Goal: Check status: Check status

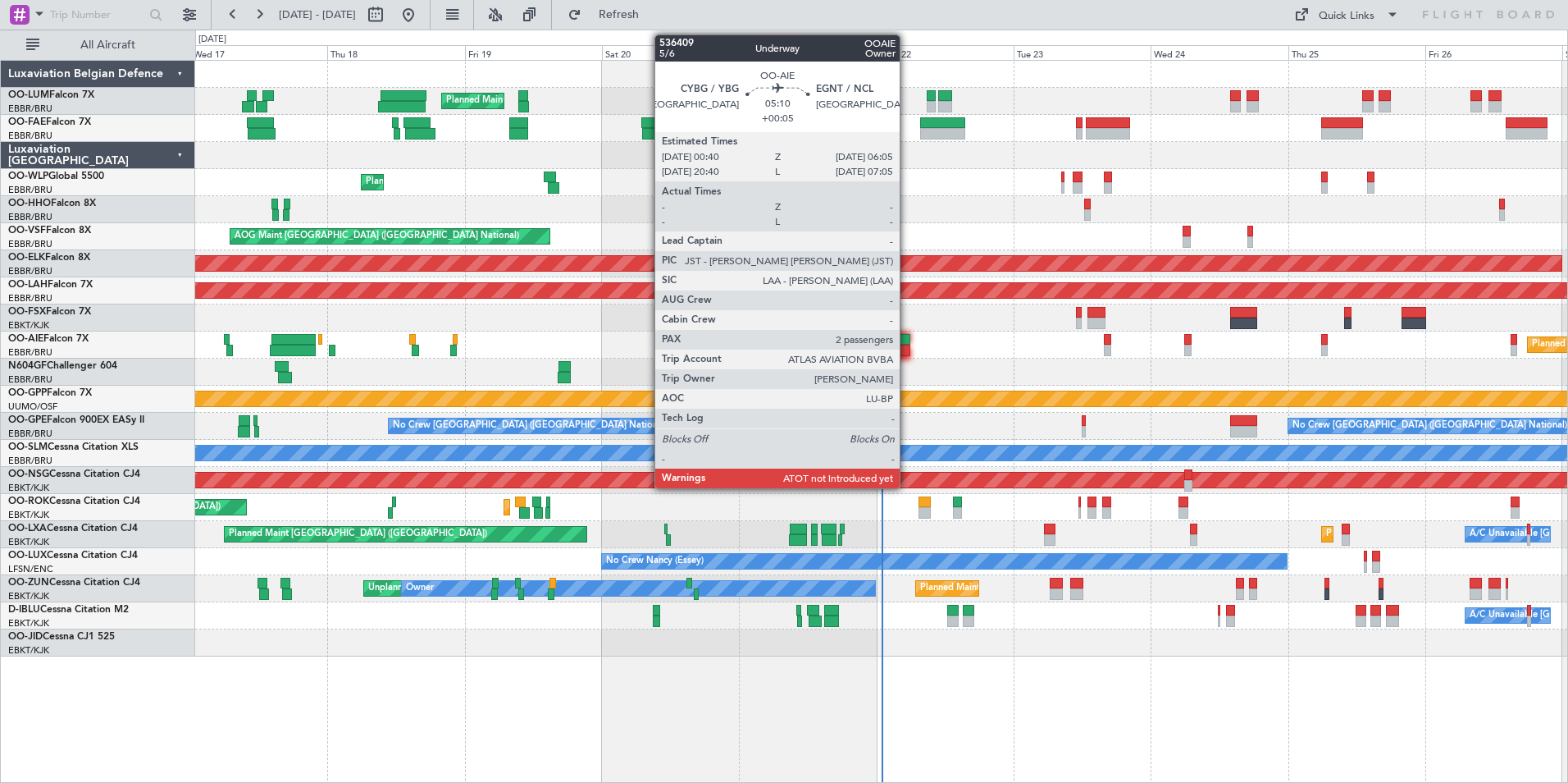
click at [907, 352] on div at bounding box center [895, 350] width 31 height 11
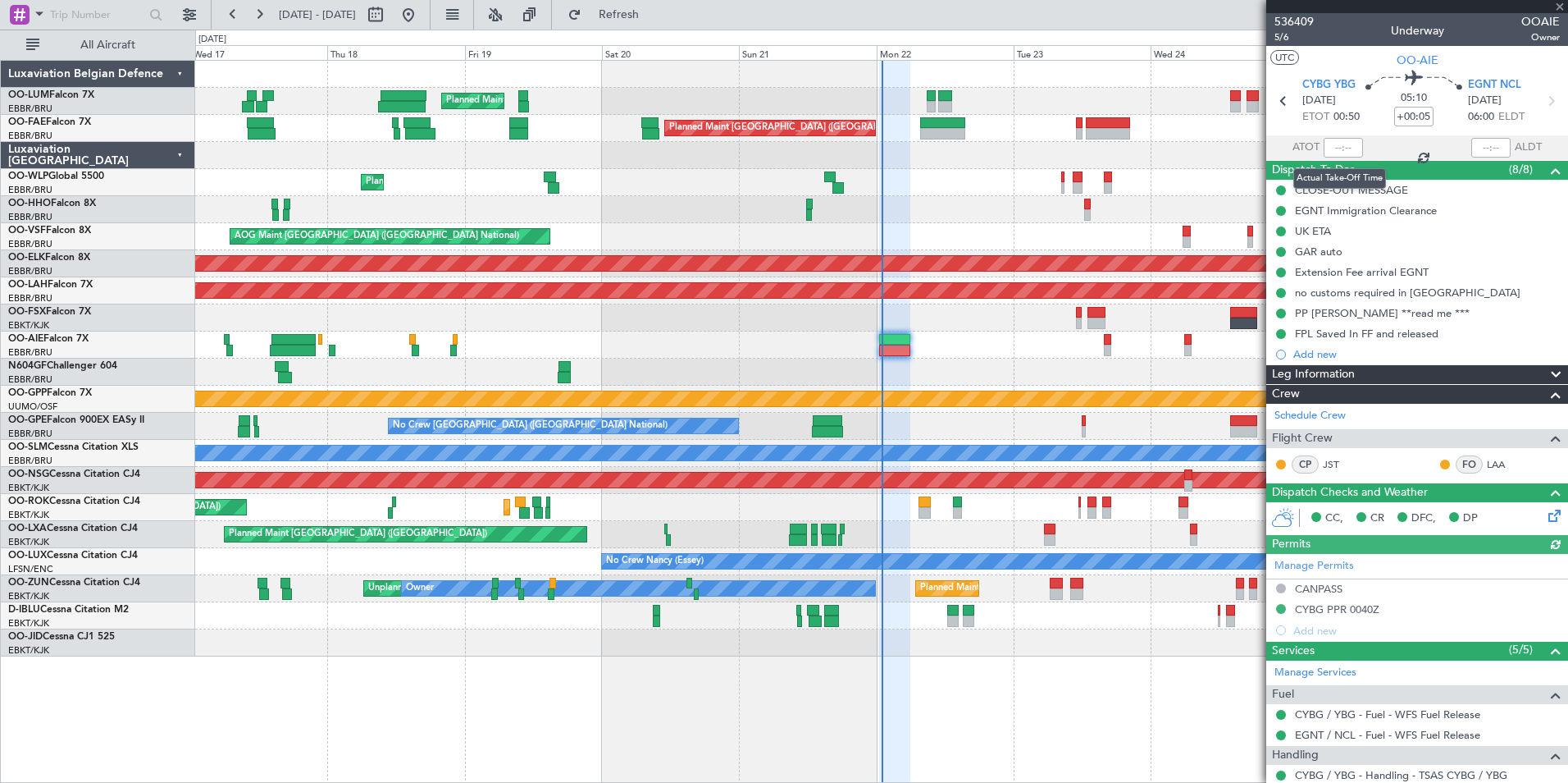
click at [1340, 147] on div at bounding box center [1343, 147] width 39 height 20
click at [1338, 149] on div at bounding box center [1343, 147] width 39 height 20
click at [1338, 149] on input "text" at bounding box center [1343, 147] width 39 height 20
click at [975, 338] on div "Planned Maint [GEOGRAPHIC_DATA] ([GEOGRAPHIC_DATA])" at bounding box center [881, 345] width 1372 height 27
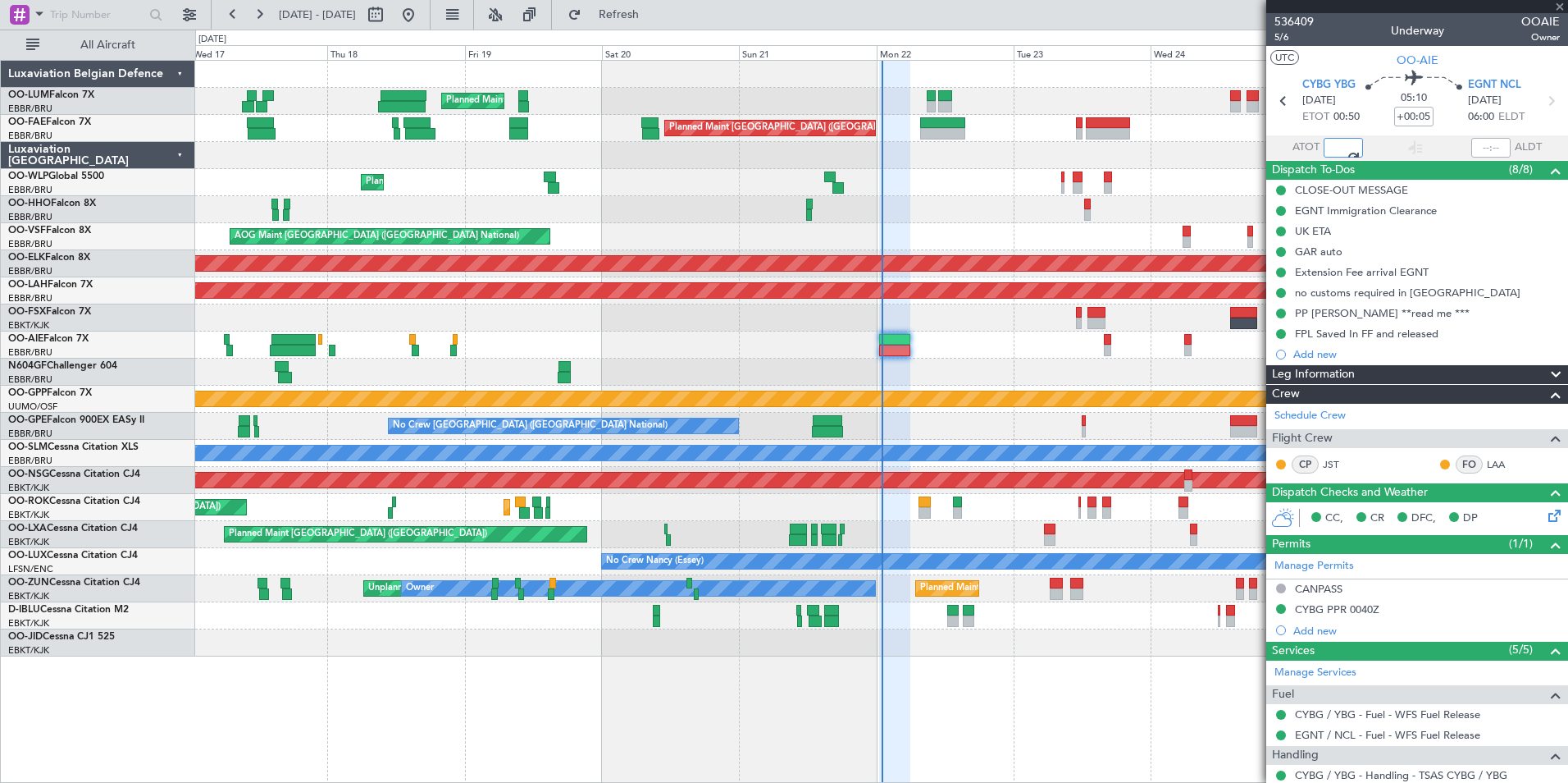
type input "00:50"
click at [919, 340] on div "Planned Maint [GEOGRAPHIC_DATA] ([GEOGRAPHIC_DATA])" at bounding box center [881, 345] width 1372 height 27
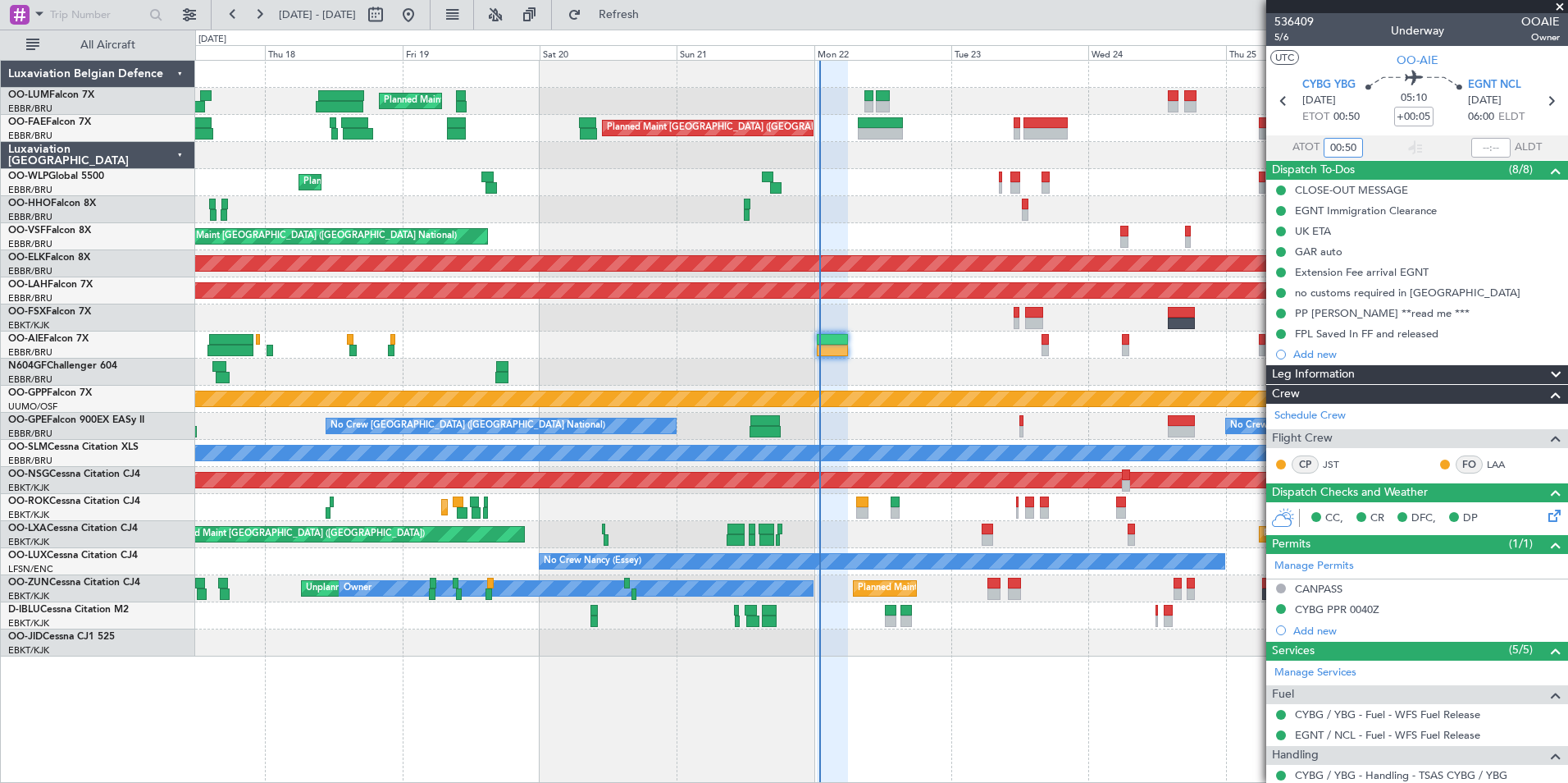
click at [758, 352] on div "Planned Maint [GEOGRAPHIC_DATA] ([GEOGRAPHIC_DATA])" at bounding box center [881, 345] width 1372 height 27
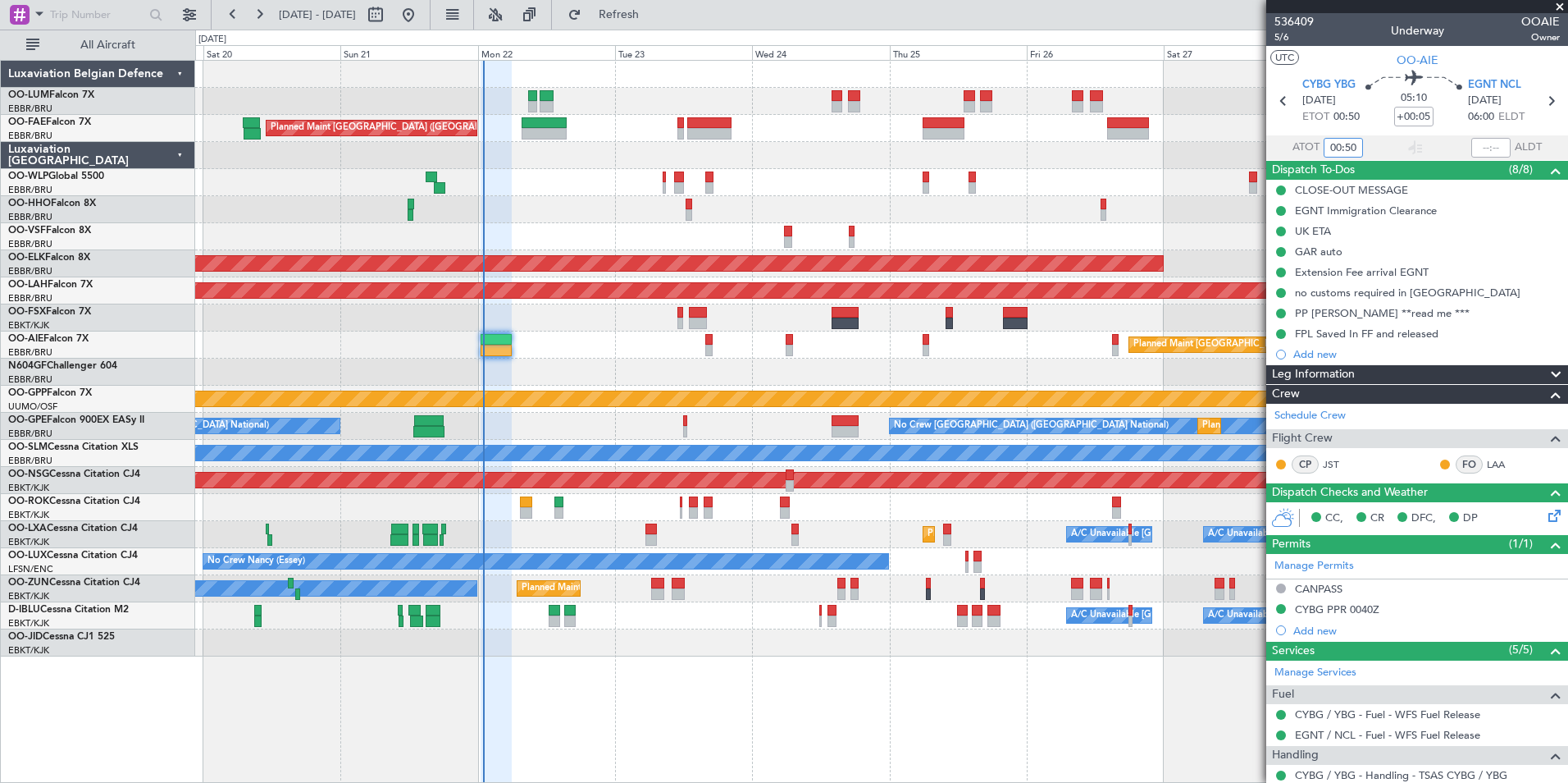
click at [797, 376] on div at bounding box center [881, 371] width 1372 height 27
